Goal: Contribute content

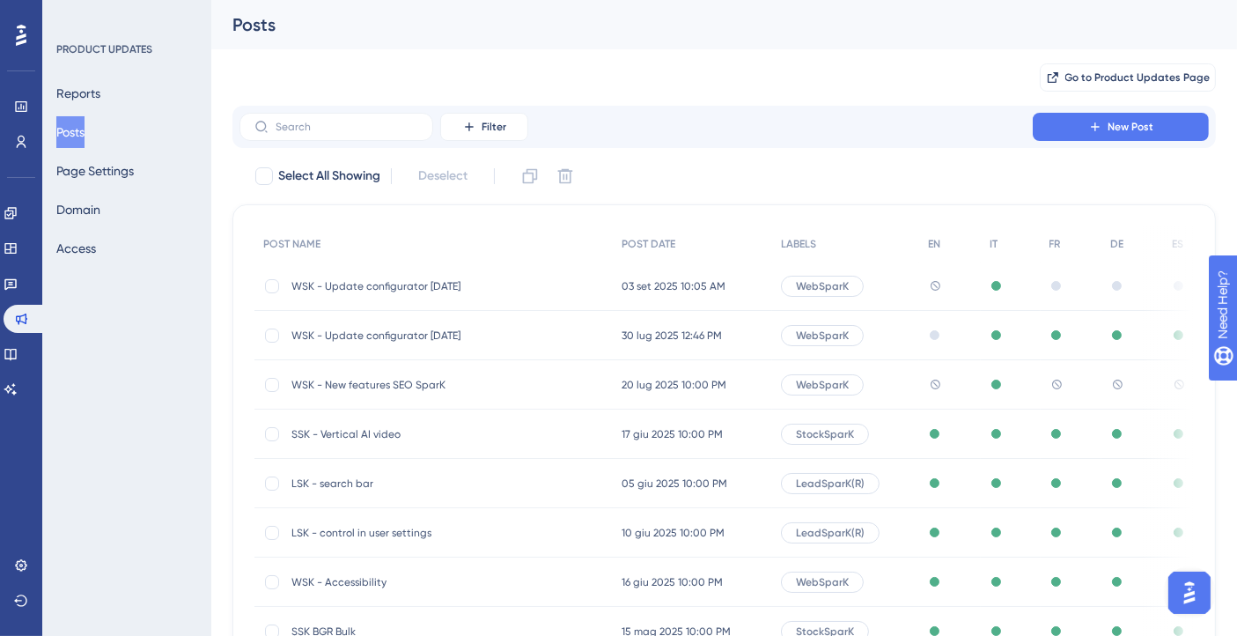
click at [438, 285] on span "WSK - Update configurator [DATE]" at bounding box center [433, 286] width 282 height 14
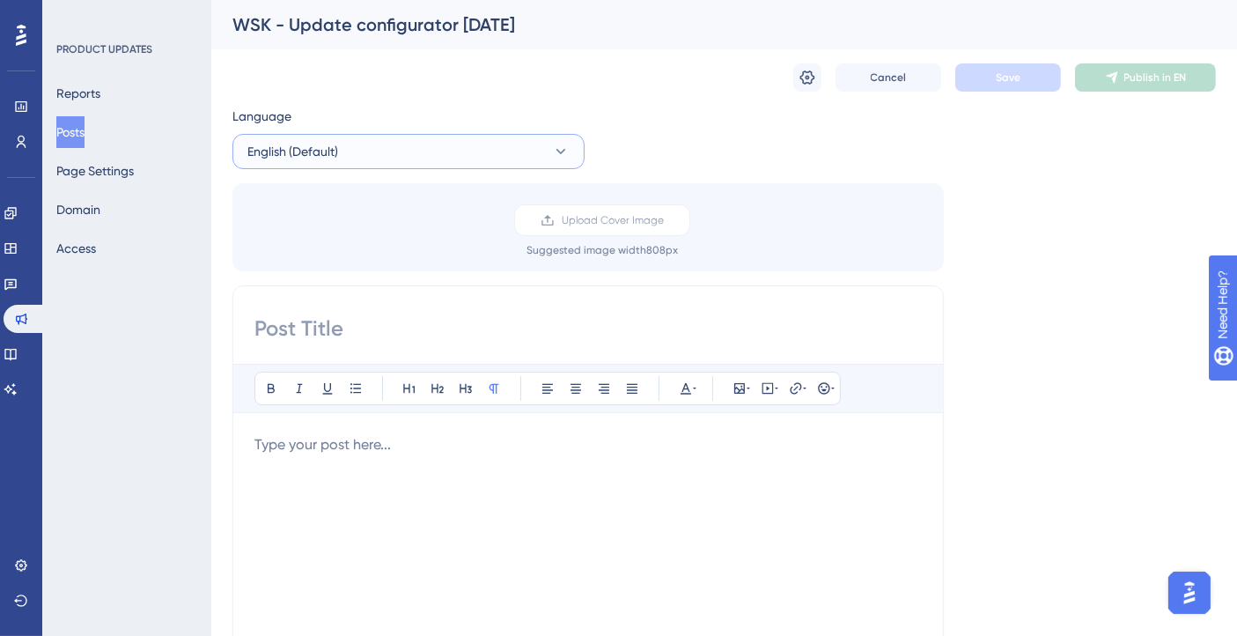
click at [370, 151] on button "English (Default)" at bounding box center [409, 151] width 352 height 35
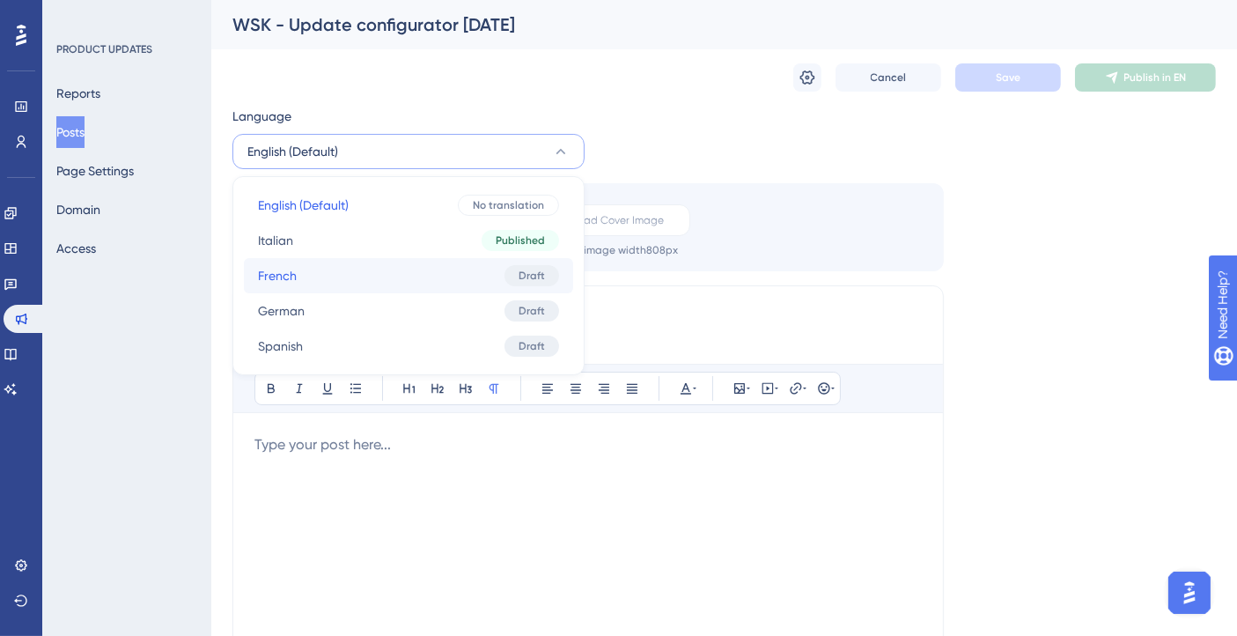
click at [392, 274] on button "French French Draft" at bounding box center [408, 275] width 329 height 35
checkbox input "true"
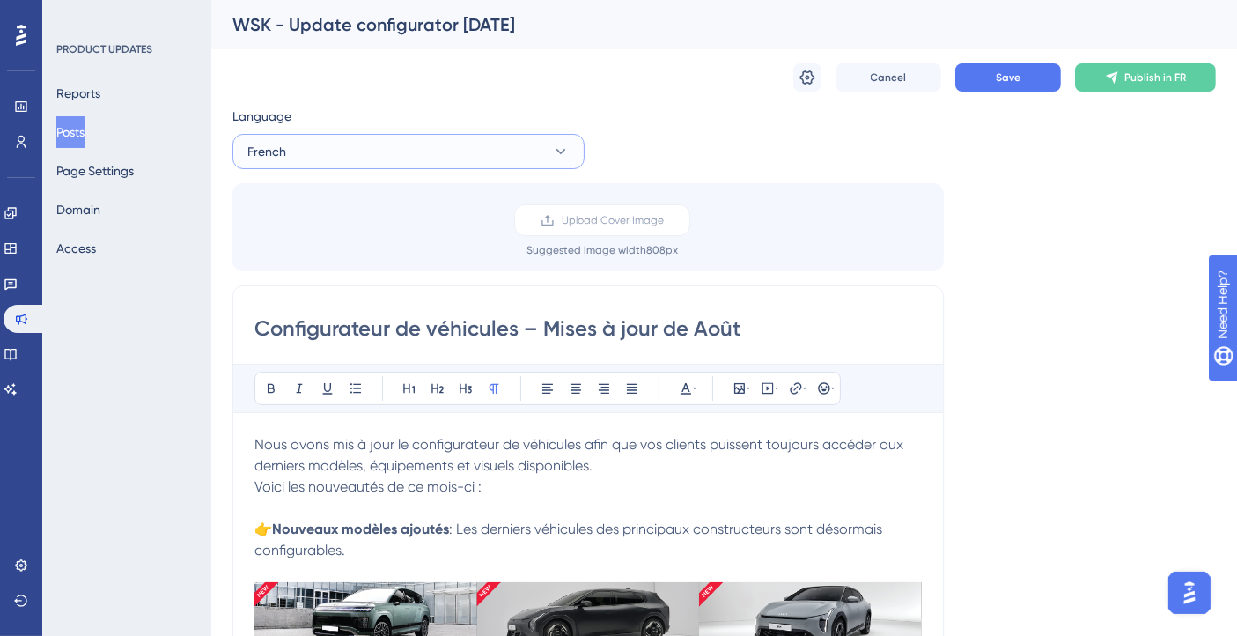
click at [330, 159] on button "French" at bounding box center [409, 151] width 352 height 35
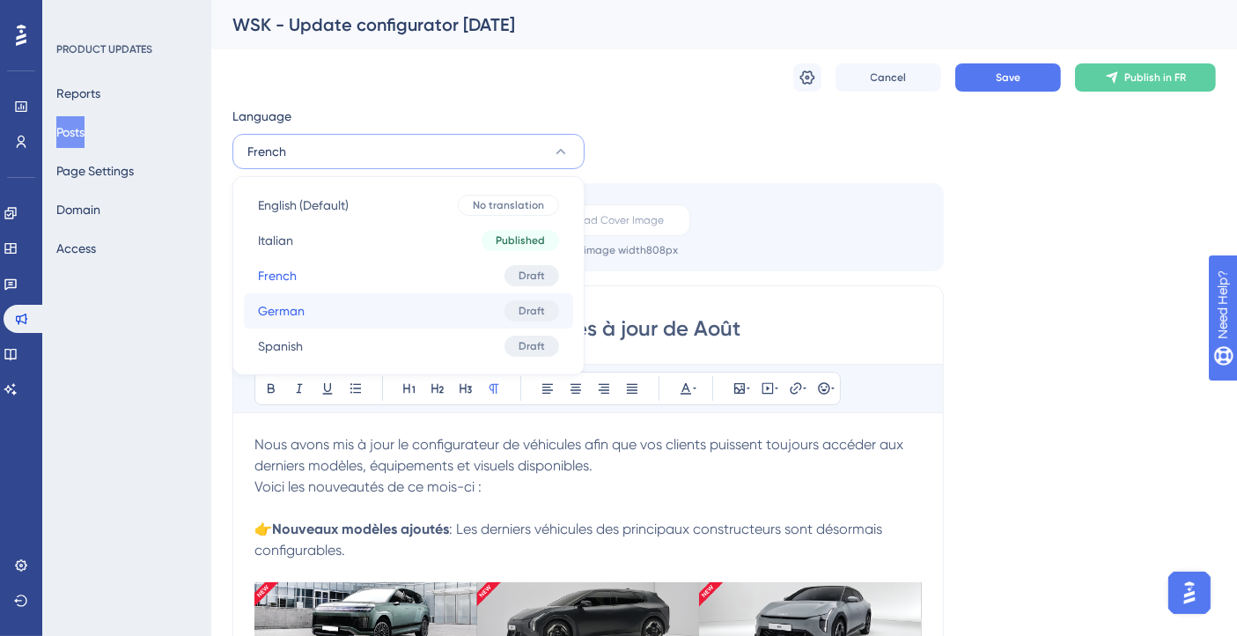
click at [327, 310] on button "German German Draft" at bounding box center [408, 310] width 329 height 35
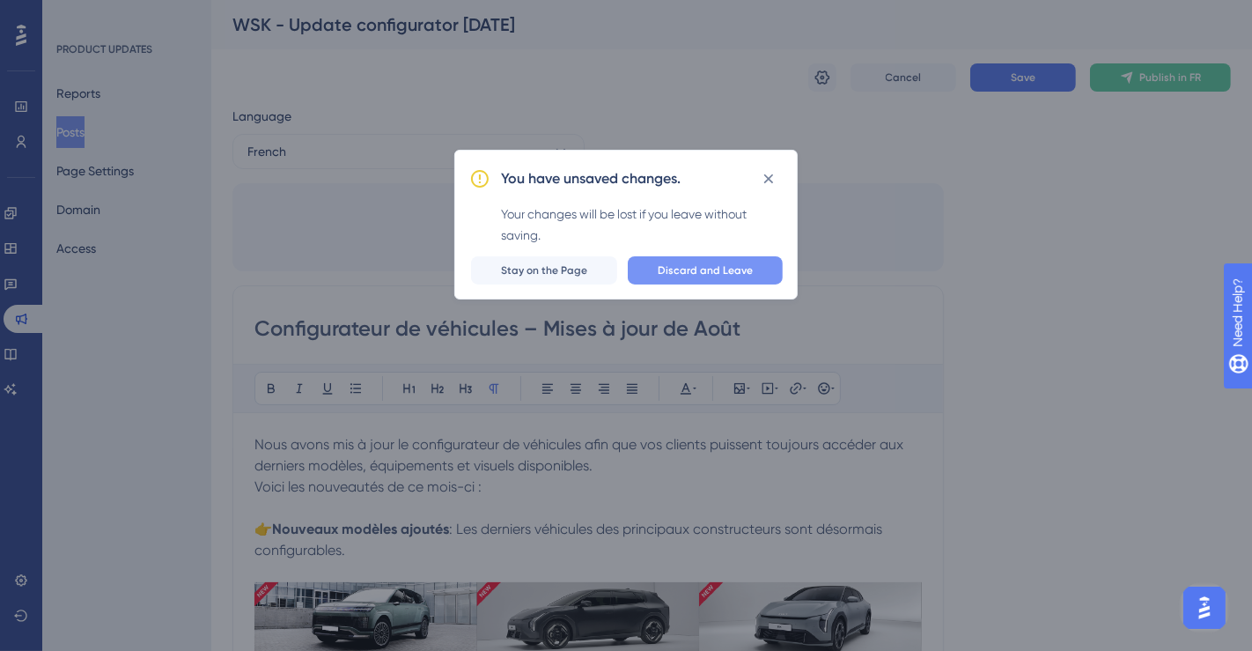
click at [725, 267] on span "Discard and Leave" at bounding box center [705, 270] width 95 height 14
type input "🚗 Neuerungen im Fahrzeugkonfigurator"
type input "Neue Modelle und August-Updates"
type input "Mehr erfahren >"
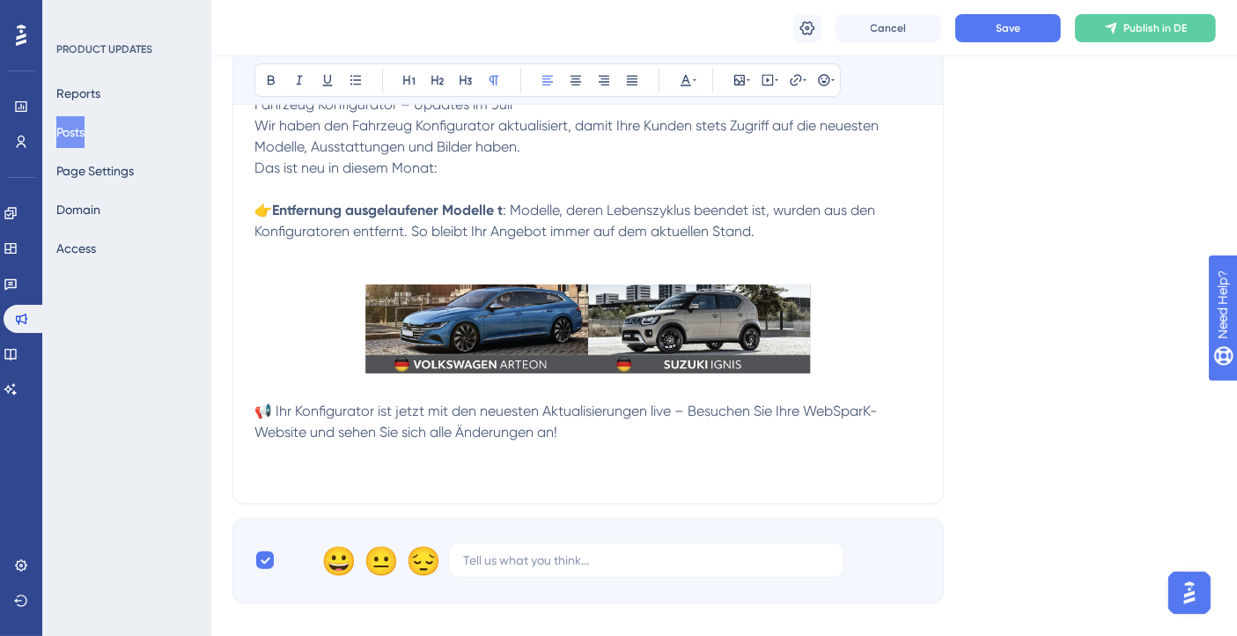
scroll to position [249, 0]
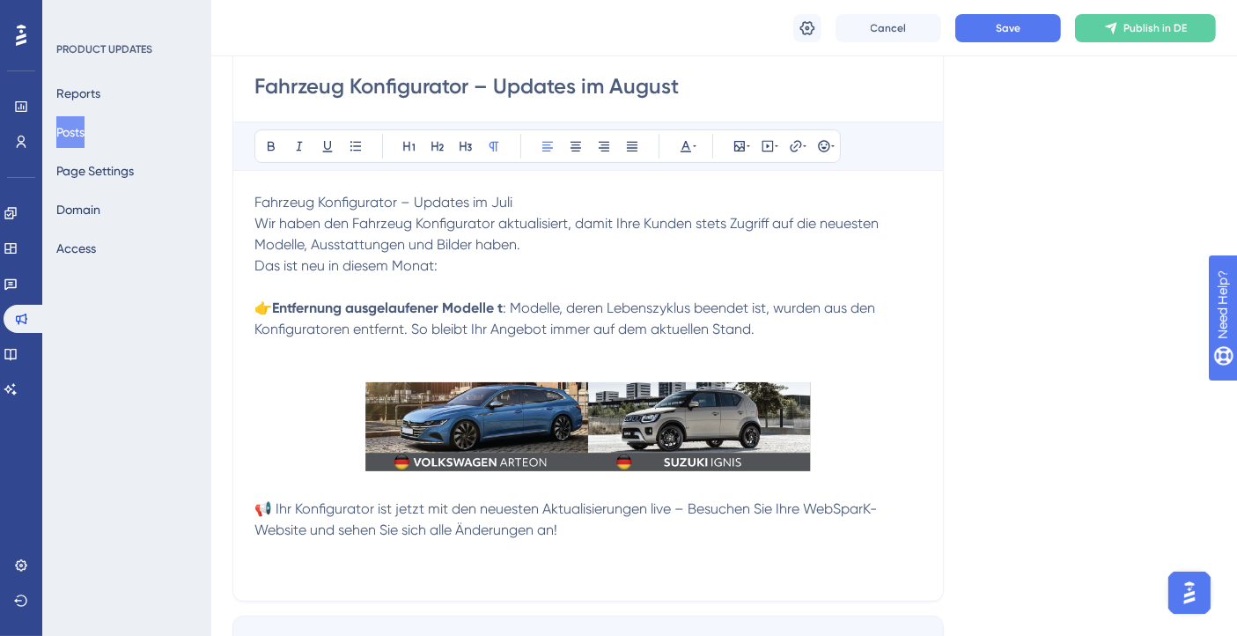
click at [503, 304] on strong "ausgelaufener Modelle t" at bounding box center [424, 307] width 158 height 17
click at [866, 352] on p at bounding box center [589, 350] width 668 height 21
click at [1041, 31] on button "Save" at bounding box center [1009, 28] width 106 height 28
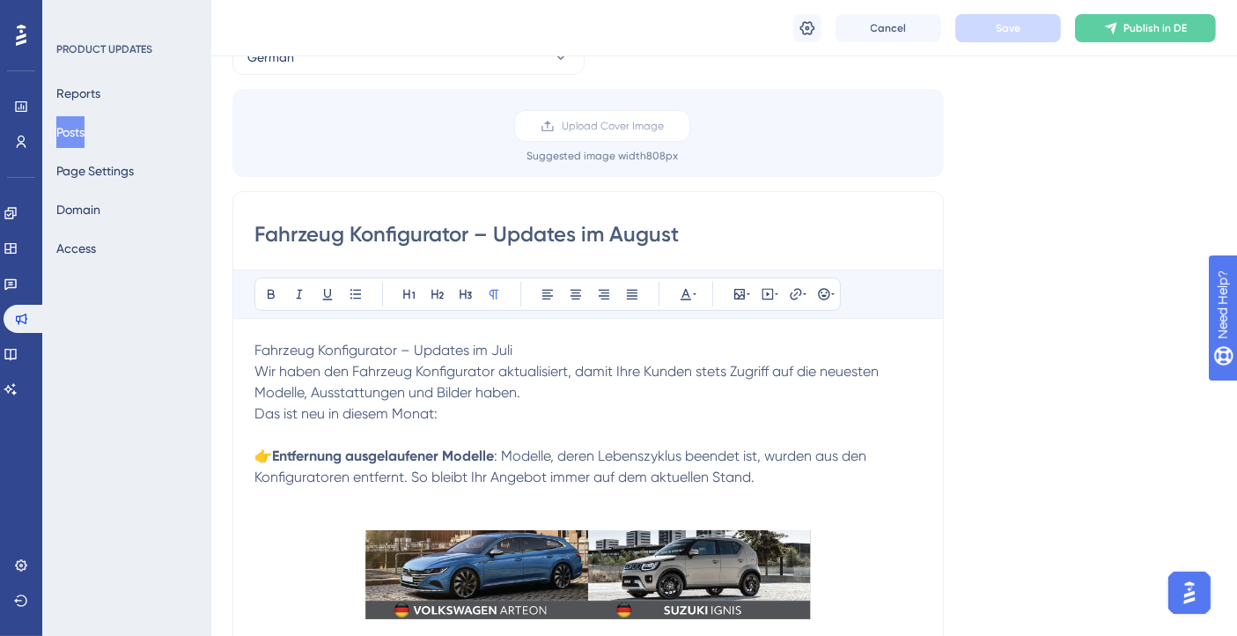
scroll to position [0, 0]
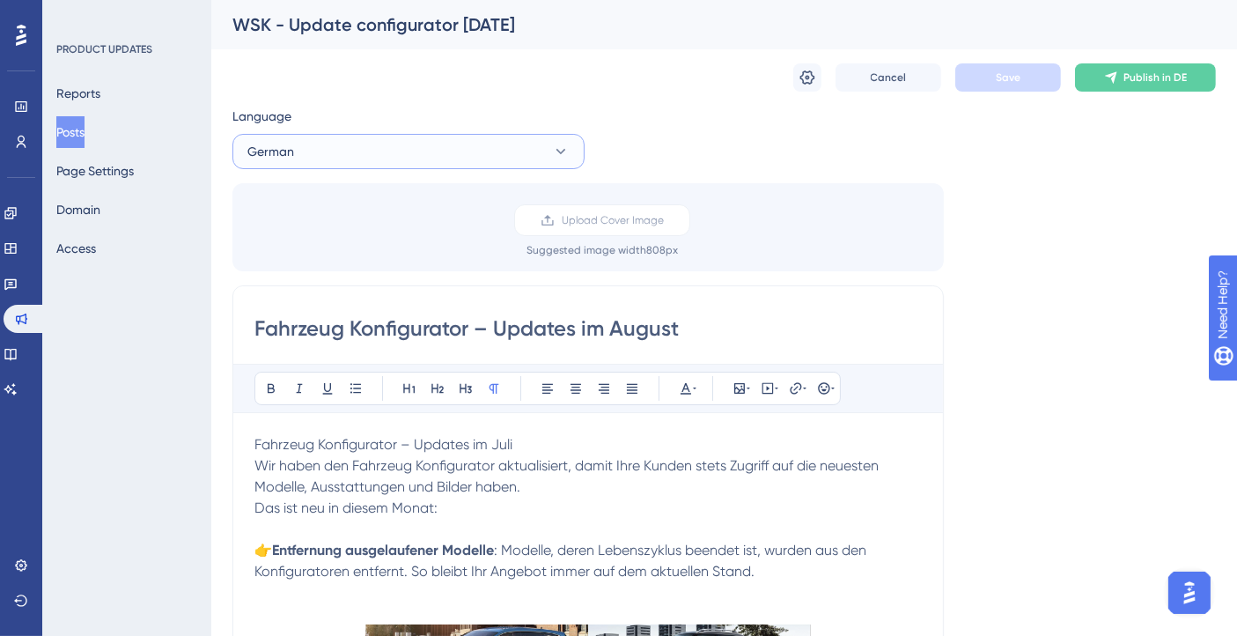
click at [347, 144] on button "German" at bounding box center [409, 151] width 352 height 35
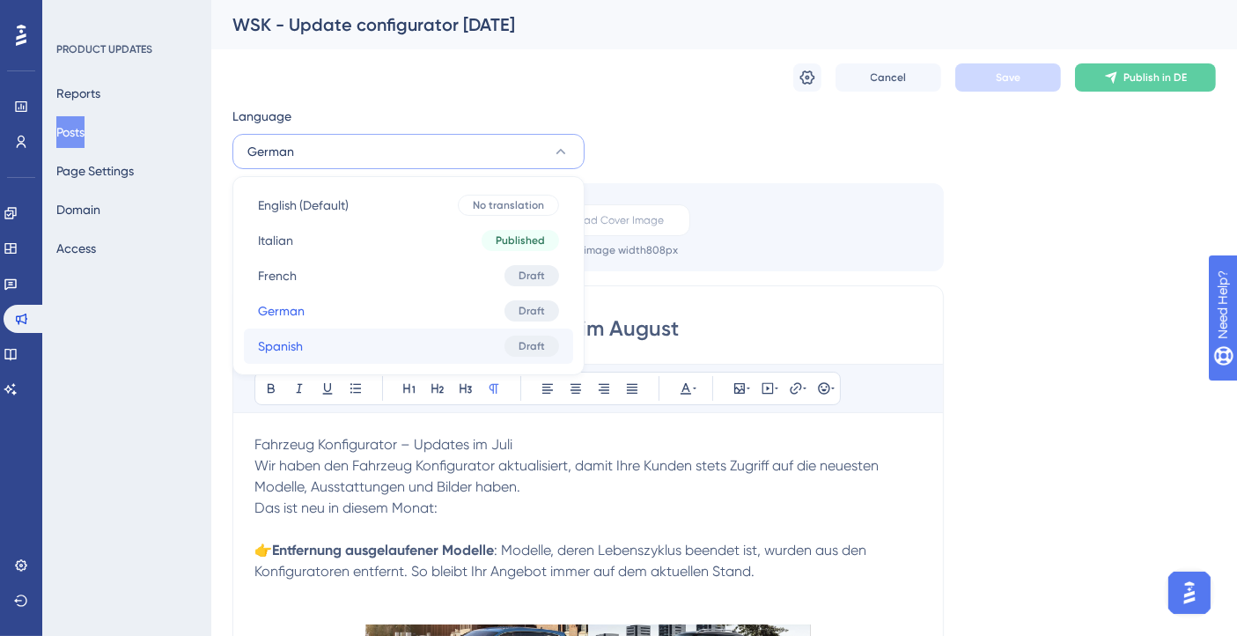
click at [329, 348] on button "Spanish Spanish Draft" at bounding box center [408, 346] width 329 height 35
type input "🚗 Novedades en el Configurador de vehículos"
type input "Nuevos modelos y actualizaciones de agosto"
type input "Leer más >"
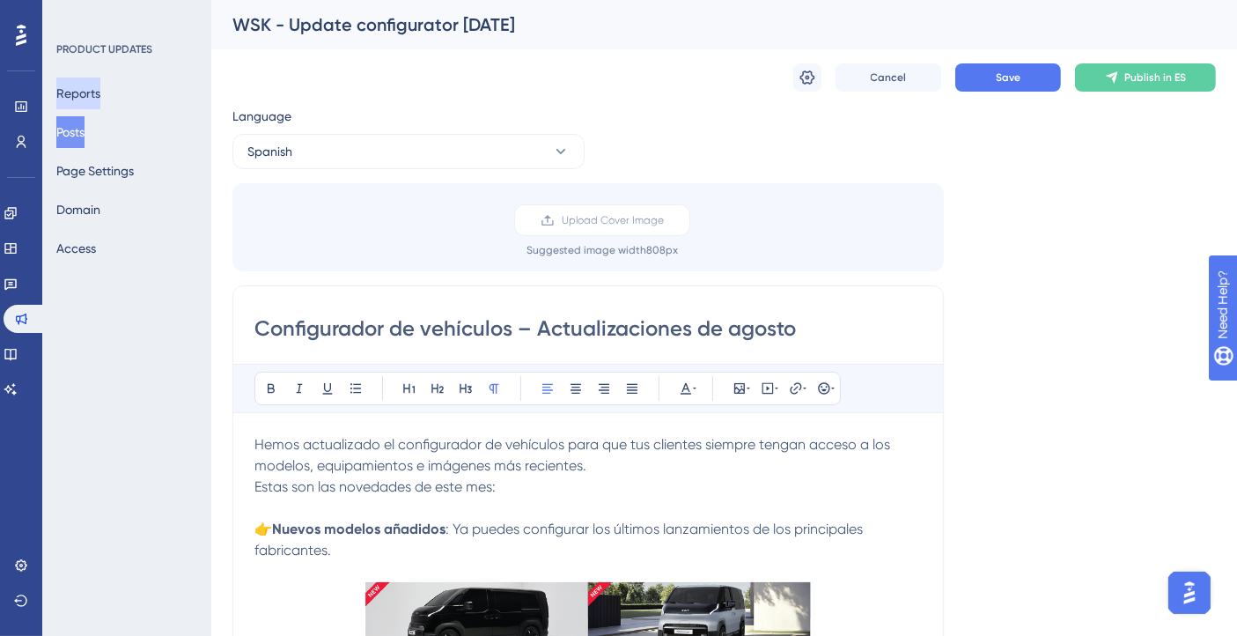
click at [87, 88] on button "Reports" at bounding box center [78, 94] width 44 height 32
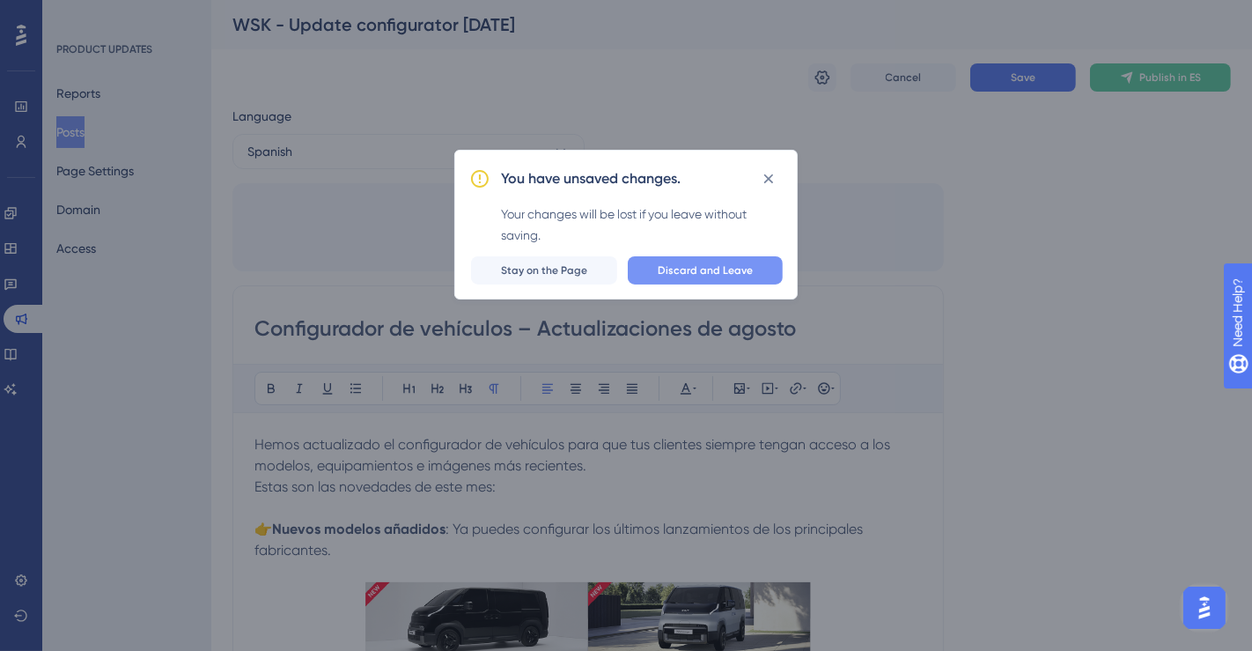
click at [765, 270] on button "Discard and Leave" at bounding box center [705, 270] width 155 height 28
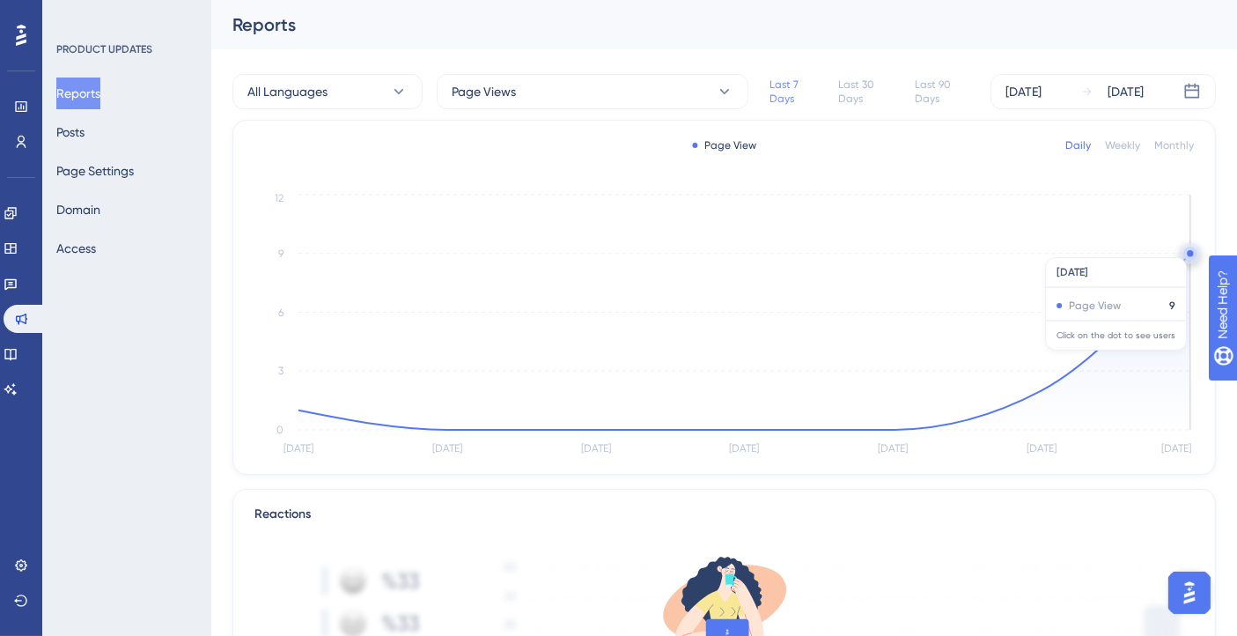
click at [1191, 248] on circle at bounding box center [1191, 254] width 14 height 14
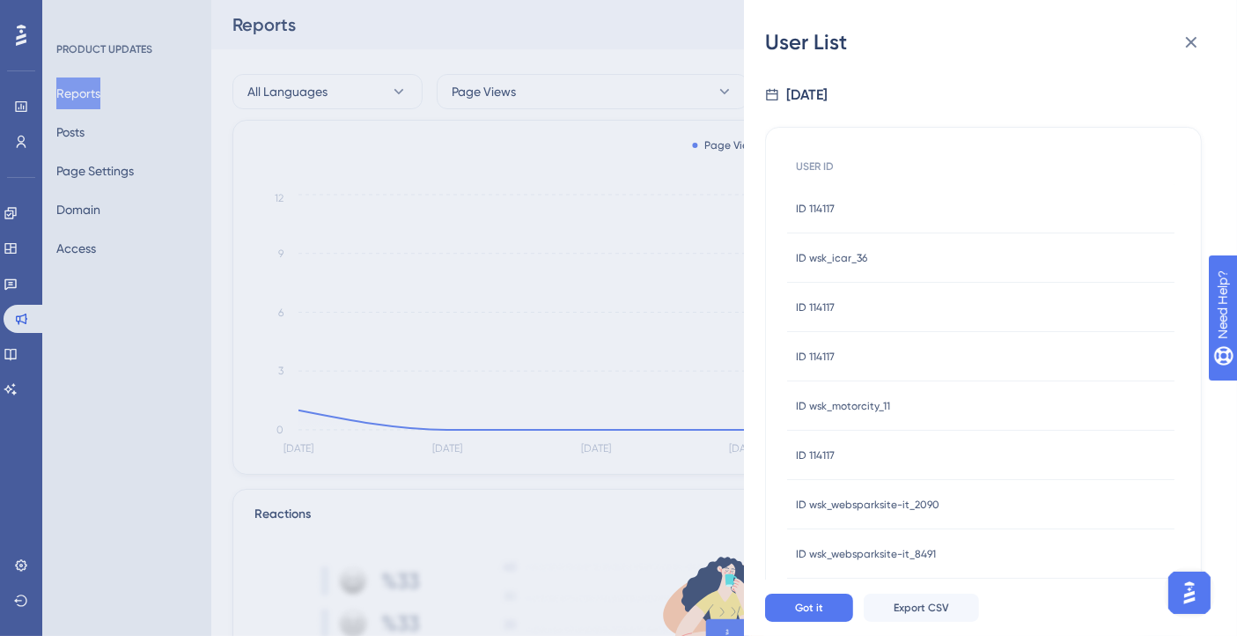
click at [839, 203] on div "ID 114117 ID 114117" at bounding box center [981, 208] width 388 height 49
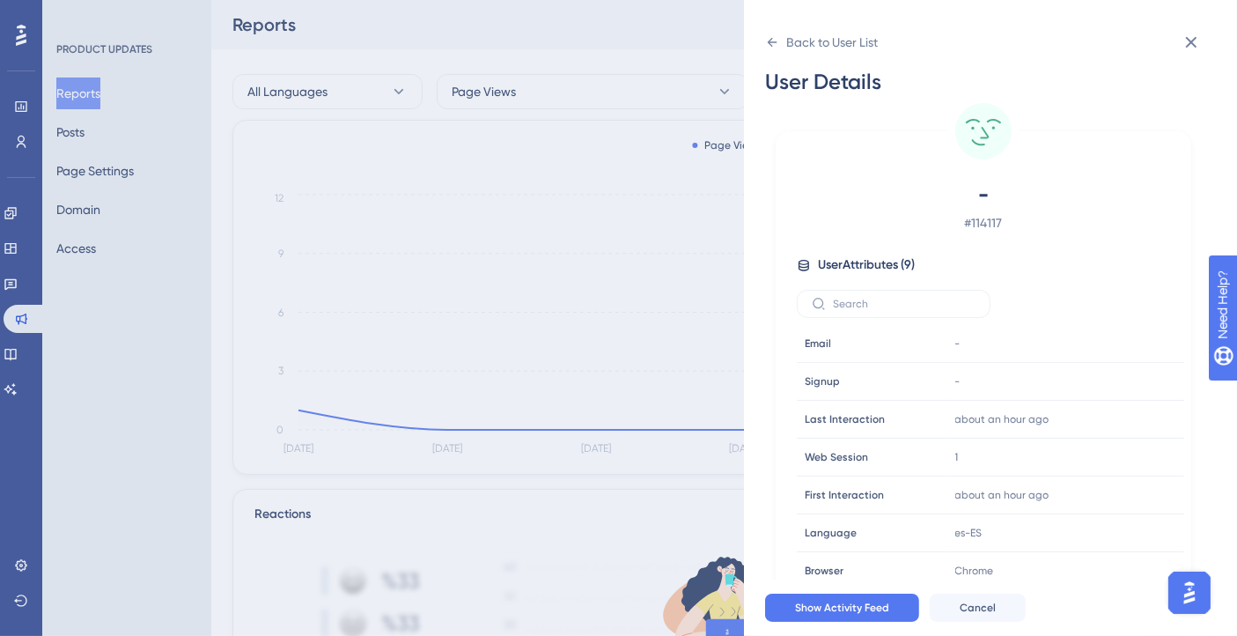
scroll to position [12, 0]
click at [765, 39] on div "Back to User List User Details - # 114117 User Attributes ( 9 ) Email Email - S…" at bounding box center [990, 318] width 493 height 636
click at [772, 41] on icon at bounding box center [772, 42] width 14 height 14
